Goal: Task Accomplishment & Management: Complete application form

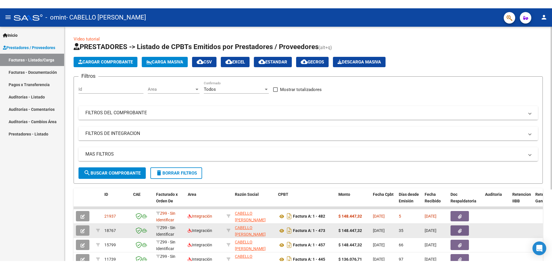
scroll to position [29, 0]
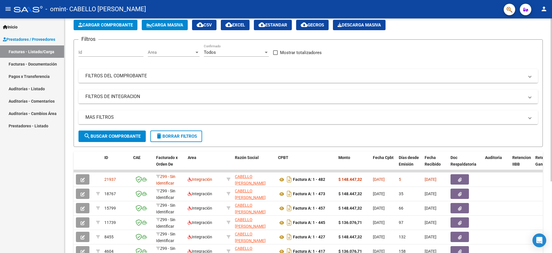
click at [431, 32] on app-list-header "PRESTADORES -> Listado de CPBTs Emitidos por Prestadores / Proveedores (alt+q) …" at bounding box center [308, 76] width 469 height 142
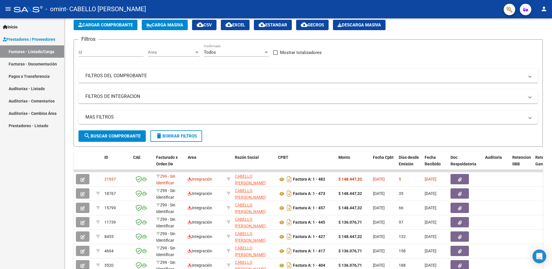
click at [30, 210] on div "Inicio Instructivos Contacto OS Prestadores / Proveedores Facturas - Listado/Ca…" at bounding box center [32, 143] width 64 height 251
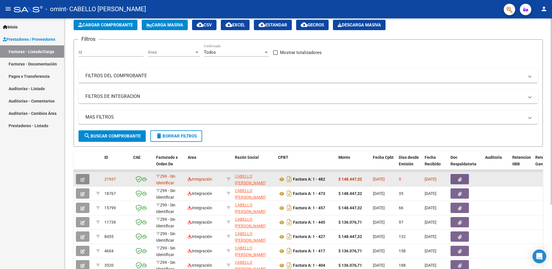
click at [87, 176] on button "button" at bounding box center [83, 179] width 14 height 10
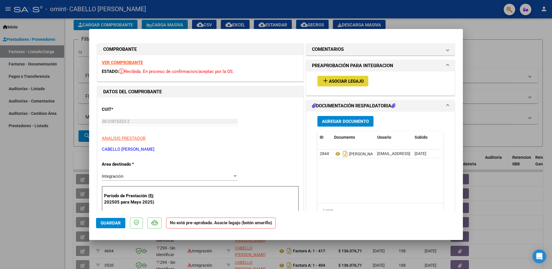
click at [322, 81] on mat-icon "add" at bounding box center [325, 80] width 7 height 7
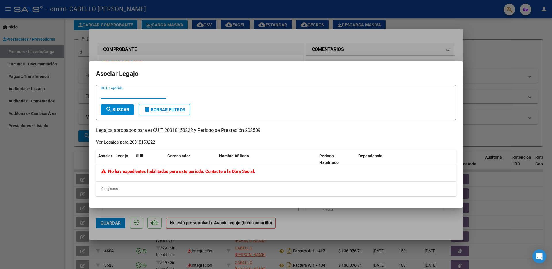
click at [341, 225] on div at bounding box center [276, 134] width 552 height 269
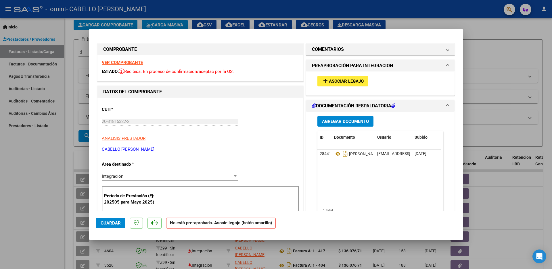
click at [18, 215] on div at bounding box center [276, 134] width 552 height 269
type input "$ 0,00"
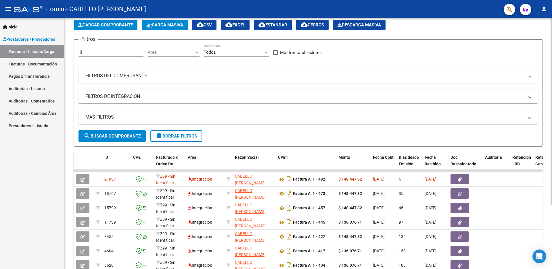
scroll to position [0, 0]
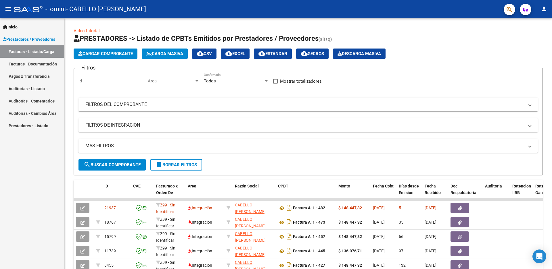
click at [543, 8] on mat-icon "person" at bounding box center [544, 8] width 7 height 7
click at [534, 38] on button "exit_to_app Salir" at bounding box center [532, 38] width 35 height 14
